Goal: Transaction & Acquisition: Download file/media

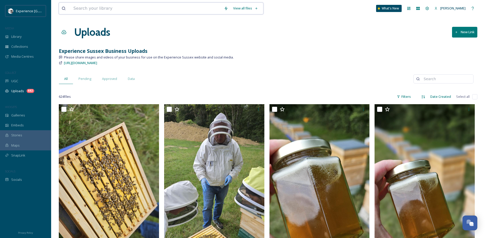
click at [148, 7] on input at bounding box center [146, 8] width 151 height 11
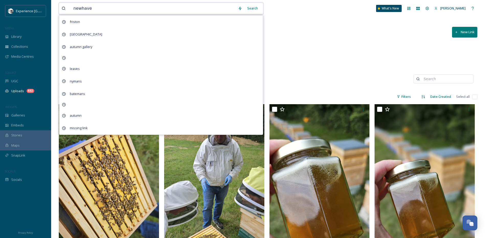
type input "newhaven"
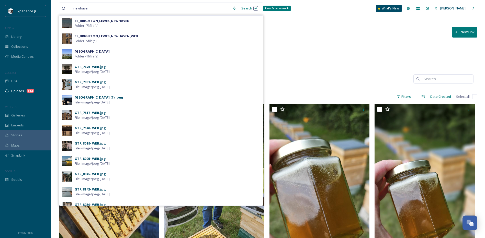
click at [249, 7] on div "Search Press Enter to search" at bounding box center [250, 8] width 22 height 10
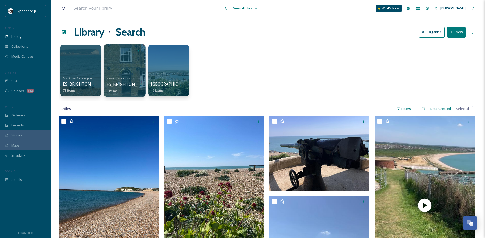
click at [117, 64] on div at bounding box center [125, 71] width 42 height 52
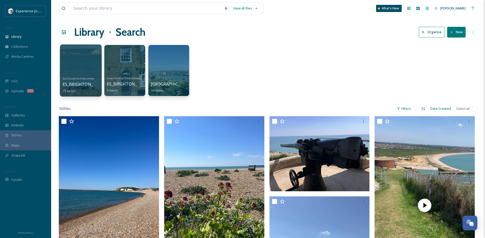
click at [80, 71] on div at bounding box center [81, 71] width 42 height 52
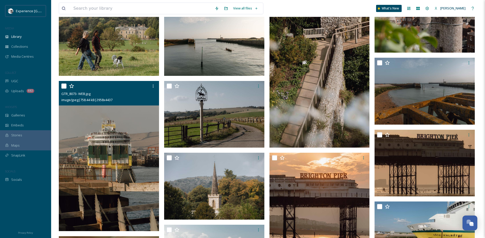
scroll to position [409, 0]
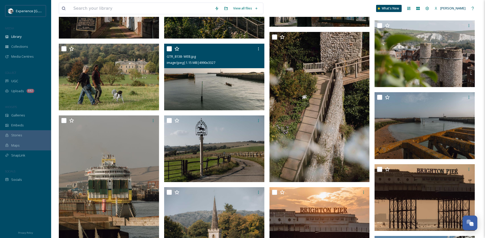
click at [228, 84] on img at bounding box center [214, 76] width 100 height 67
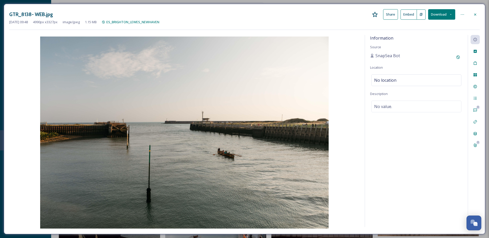
click at [474, 16] on icon at bounding box center [475, 15] width 4 height 4
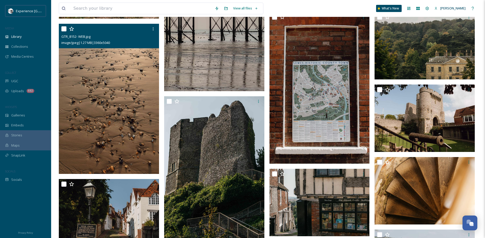
scroll to position [77, 0]
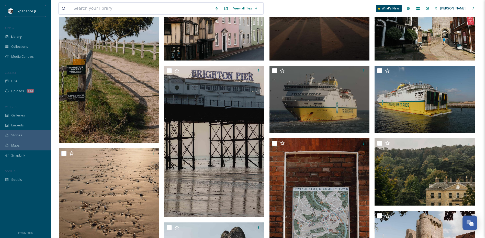
click at [119, 8] on input at bounding box center [141, 8] width 141 height 11
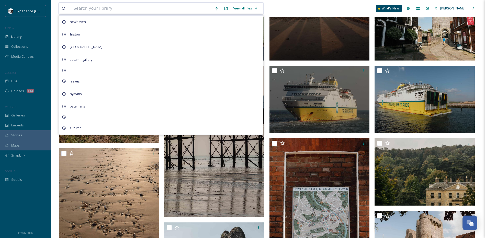
type input "g"
type input "ferry"
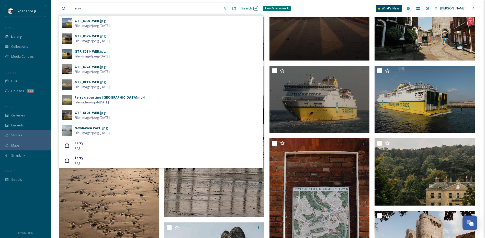
click at [246, 9] on div "Search Press Enter to search" at bounding box center [250, 8] width 22 height 10
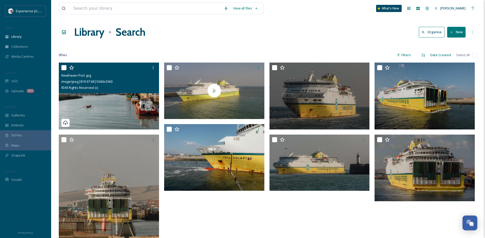
click at [127, 103] on img at bounding box center [109, 96] width 100 height 67
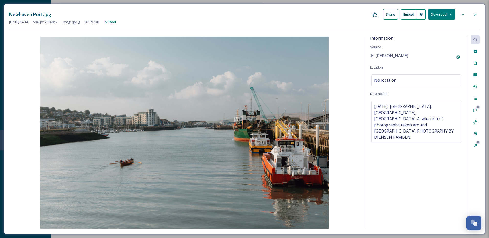
click at [452, 14] on icon at bounding box center [450, 14] width 3 height 3
click at [433, 45] on span "Download Medium (1080 x 720)" at bounding box center [427, 46] width 47 height 5
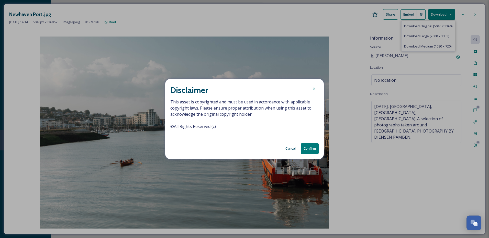
click at [313, 151] on button "Confirm" at bounding box center [310, 149] width 18 height 10
